Goal: Contribute content

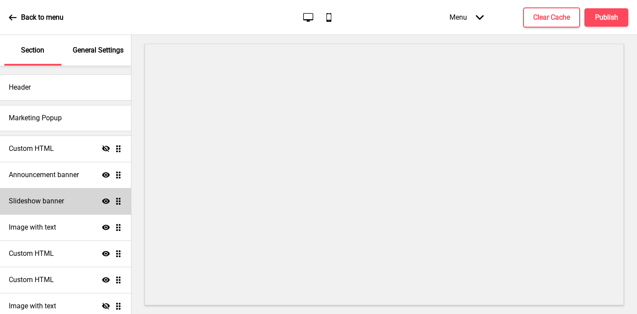
click at [78, 201] on div "Slideshow banner Show Drag" at bounding box center [65, 201] width 131 height 26
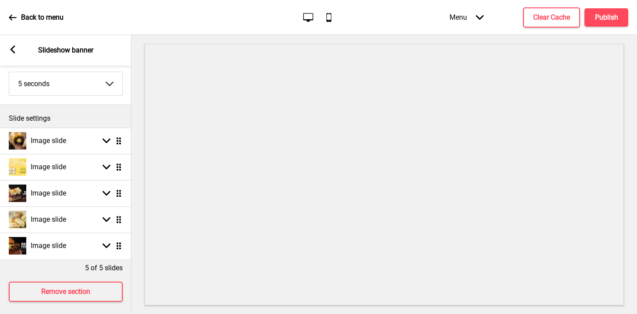
scroll to position [62, 0]
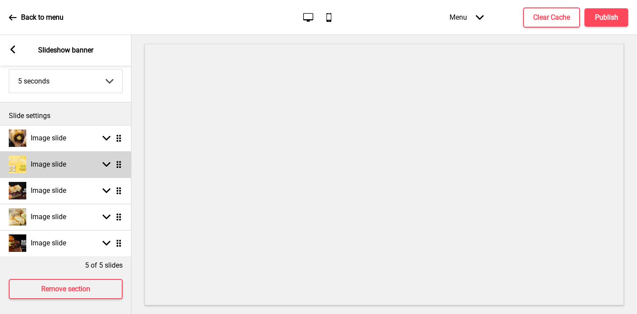
click at [119, 167] on ul "Image slide Arrow down Drag Image slide Arrow down Drag Image slide Arrow down …" at bounding box center [65, 190] width 131 height 131
click at [103, 169] on div "Image slide Arrow down Drag" at bounding box center [65, 164] width 131 height 26
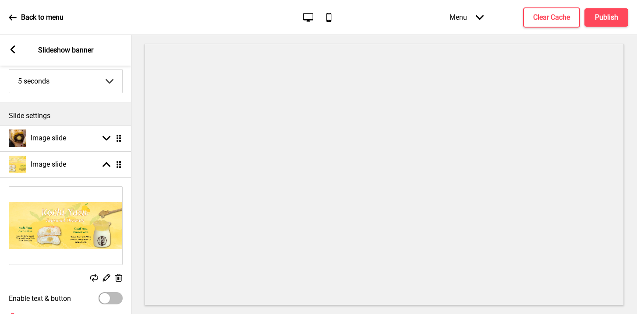
click at [106, 278] on rect at bounding box center [106, 277] width 9 height 9
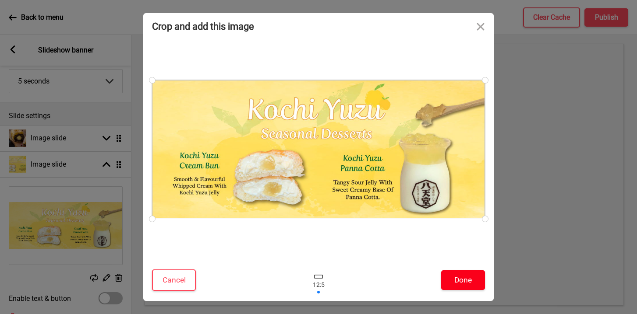
click at [462, 282] on button "Done" at bounding box center [463, 281] width 44 height 20
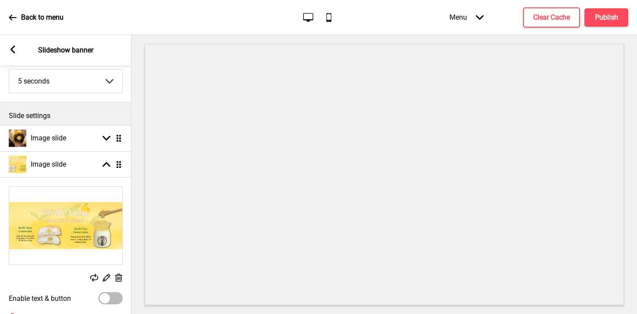
click at [91, 275] on rect at bounding box center [94, 278] width 8 height 8
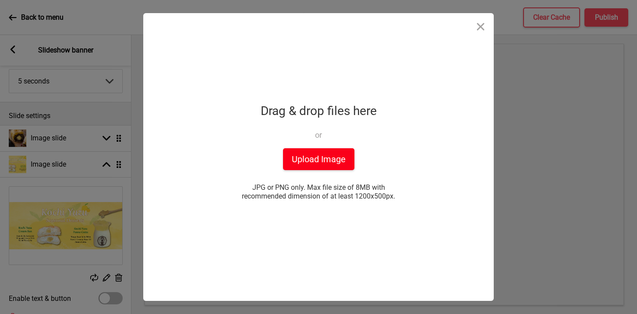
click at [318, 162] on button "Upload Image" at bounding box center [318, 159] width 71 height 22
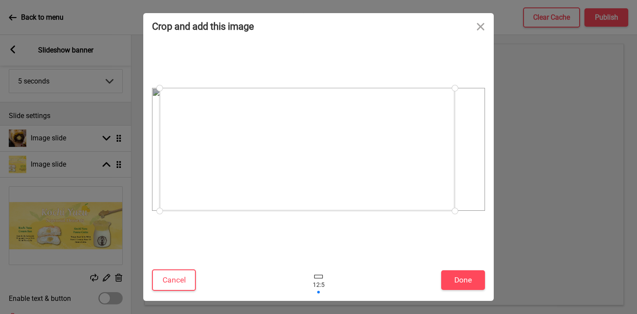
drag, startPoint x: 411, startPoint y: 159, endPoint x: 369, endPoint y: 158, distance: 41.6
click at [369, 158] on div at bounding box center [306, 149] width 295 height 123
drag, startPoint x: 457, startPoint y: 208, endPoint x: 470, endPoint y: 210, distance: 13.3
click at [470, 211] on div at bounding box center [318, 149] width 333 height 123
click at [180, 272] on button "Cancel" at bounding box center [174, 280] width 44 height 21
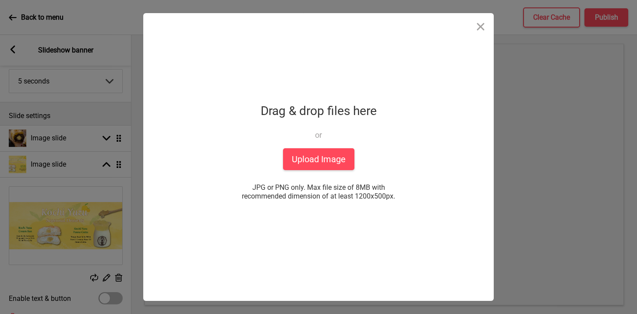
click at [542, 103] on div "Crop and add this image Cancel Done Drop a file here Drag & drop files here or …" at bounding box center [318, 157] width 637 height 314
click at [307, 159] on button "Upload Image" at bounding box center [318, 159] width 71 height 22
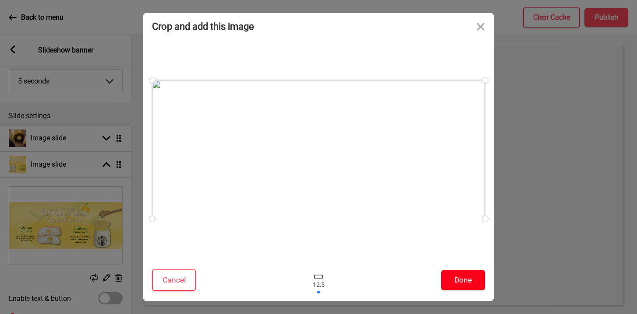
click at [451, 276] on button "Done" at bounding box center [463, 281] width 44 height 20
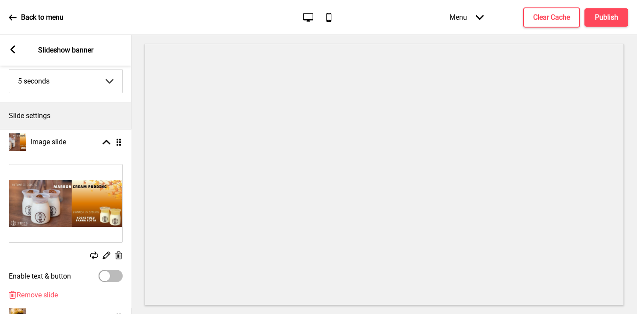
drag, startPoint x: 120, startPoint y: 164, endPoint x: 120, endPoint y: 141, distance: 22.3
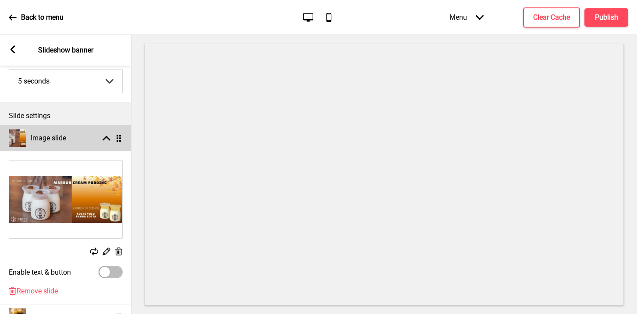
click at [103, 143] on div "Image slide Arrow up Drag" at bounding box center [65, 138] width 131 height 26
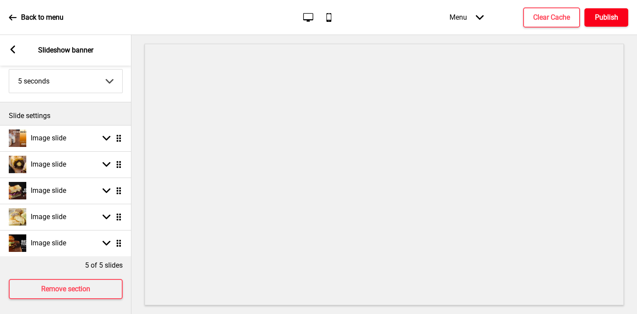
click at [604, 18] on h4 "Publish" at bounding box center [606, 18] width 23 height 10
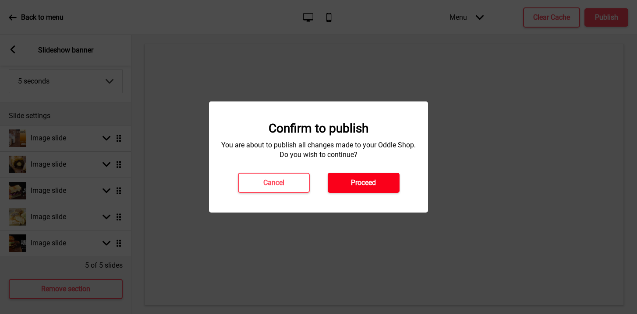
click at [370, 178] on button "Proceed" at bounding box center [364, 183] width 72 height 20
